Goal: Register for event/course

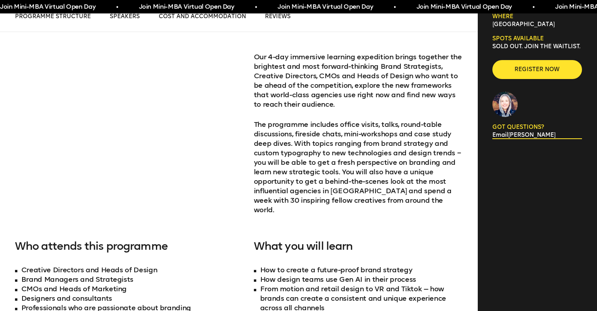
scroll to position [307, 0]
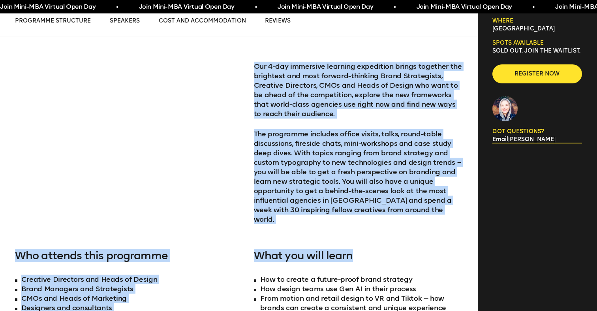
drag, startPoint x: 252, startPoint y: 62, endPoint x: 431, endPoint y: 241, distance: 252.6
click at [431, 241] on div "Our 4-day immersive learning expedition brings together the brightest and most …" at bounding box center [239, 224] width 448 height 377
click at [431, 249] on h3 "What you will learn" at bounding box center [358, 255] width 209 height 13
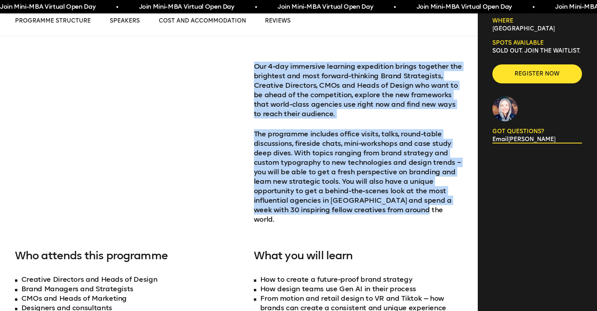
drag, startPoint x: 429, startPoint y: 231, endPoint x: 250, endPoint y: 61, distance: 247.1
click at [250, 61] on div "Our 4-day immersive learning expedition brings together the brightest and most …" at bounding box center [239, 224] width 448 height 377
copy div "Our 4-day immersive learning expedition brings together the brightest and most …"
click at [177, 131] on div "Our 4-day immersive learning expedition brings together the brightest and most …" at bounding box center [239, 224] width 448 height 377
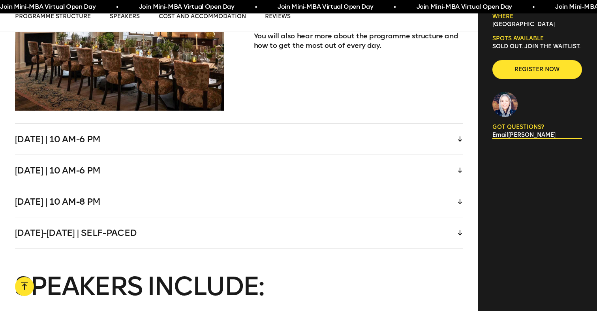
scroll to position [1698, 0]
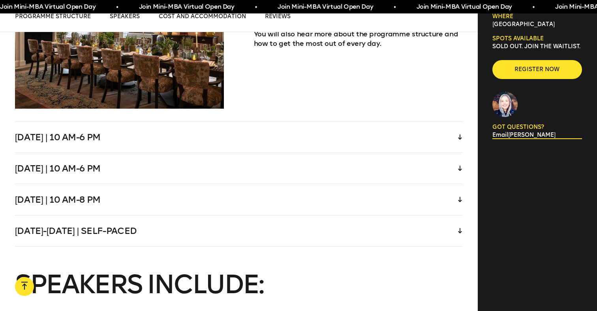
click at [187, 228] on div "Saturday-Sunday | Self-paced" at bounding box center [239, 230] width 448 height 31
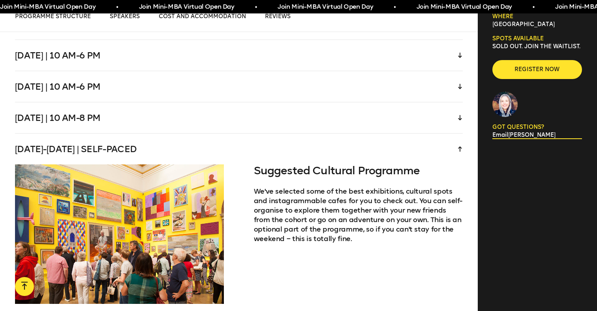
scroll to position [1584, 0]
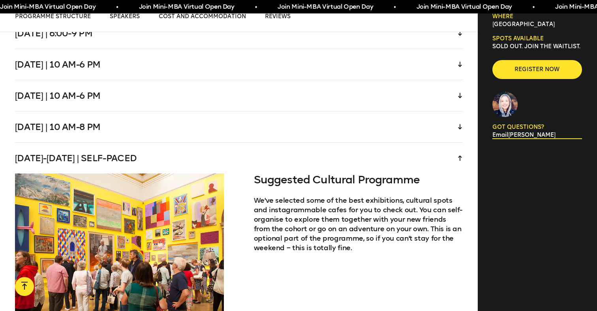
click at [162, 49] on div "Wednesday | 10 am-6 pm" at bounding box center [239, 64] width 448 height 31
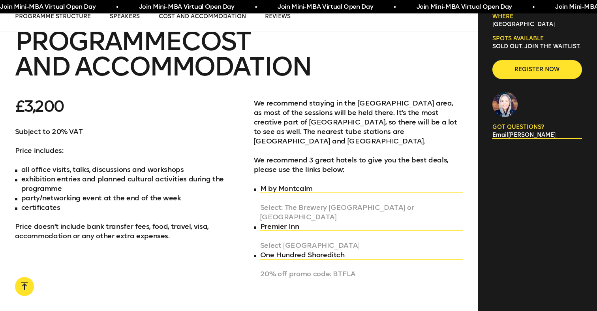
scroll to position [2731, 0]
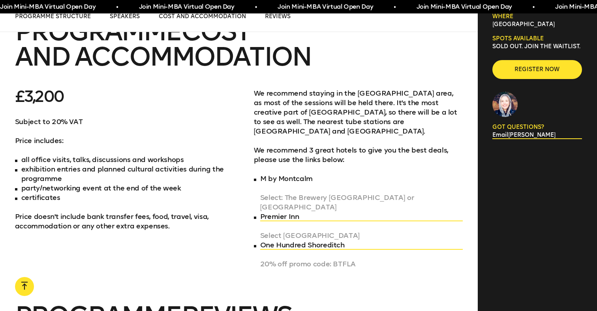
click at [315, 174] on link "M by Montcalm" at bounding box center [361, 178] width 203 height 9
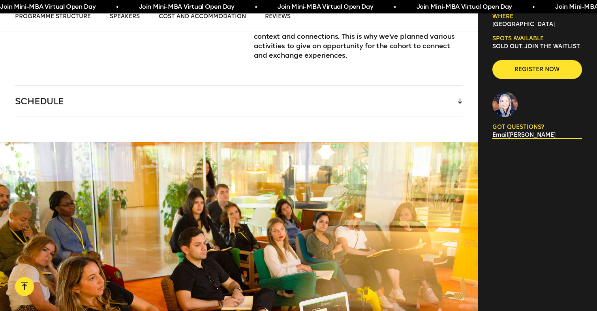
scroll to position [1196, 0]
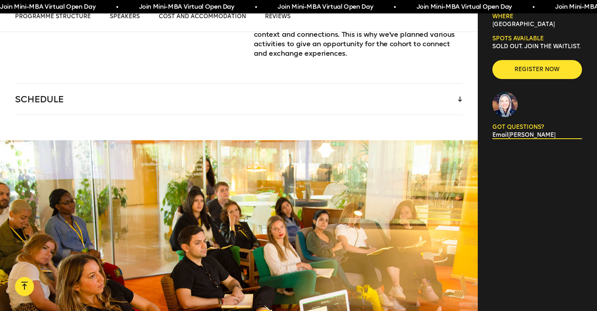
click at [208, 97] on div "SCHEDULE" at bounding box center [239, 99] width 448 height 31
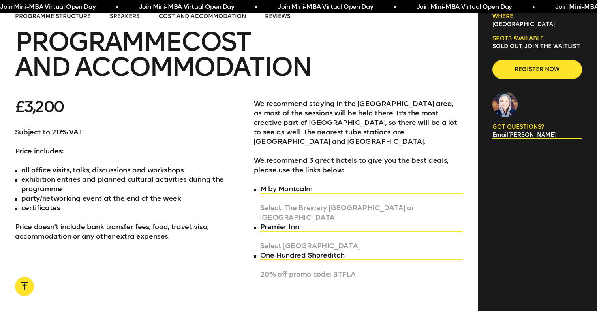
scroll to position [2763, 0]
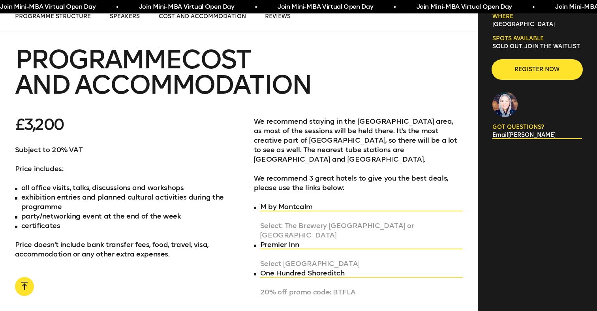
click at [535, 72] on span "Register now" at bounding box center [537, 70] width 64 height 8
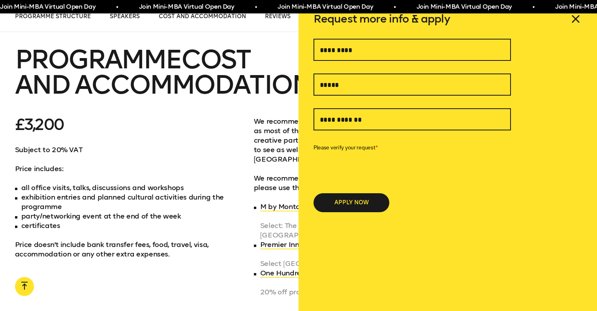
click at [228, 200] on div "£3,200 Subject to 20% VAT Price includes: all office visits, talks, discussions…" at bounding box center [239, 212] width 448 height 190
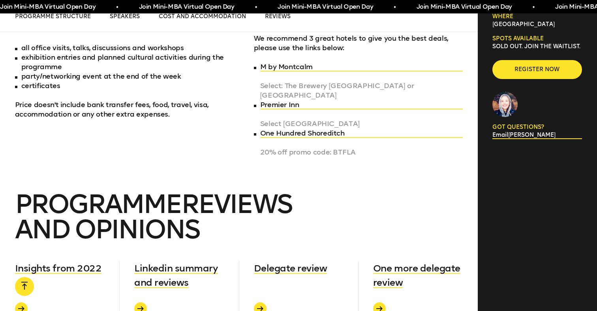
scroll to position [3221, 0]
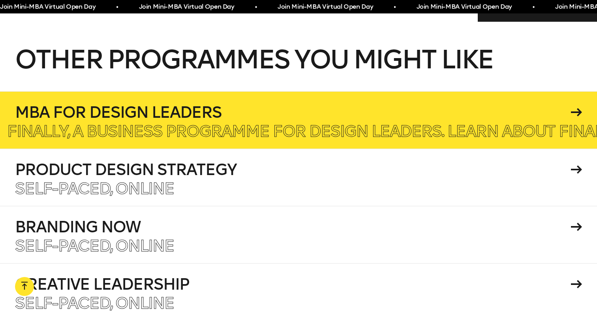
click at [211, 104] on h4 "MBA for Design Leaders" at bounding box center [292, 112] width 554 height 16
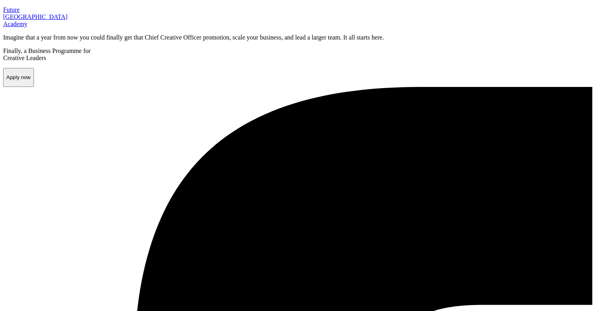
click at [31, 80] on p "Apply now" at bounding box center [18, 77] width 24 height 6
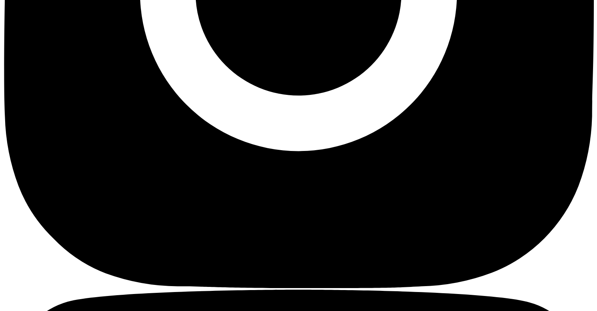
scroll to position [2252, 0]
